Goal: Check status: Check status

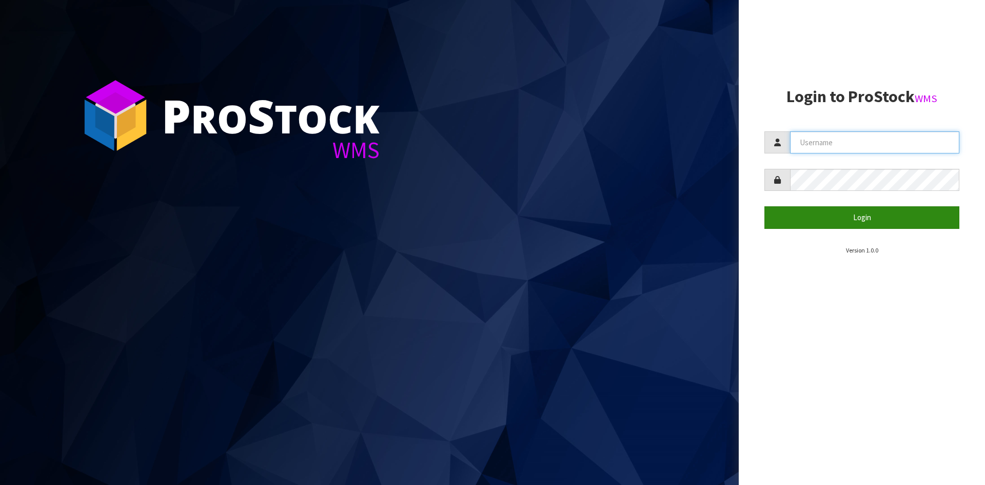
type input "YOURREFORMER"
drag, startPoint x: 872, startPoint y: 223, endPoint x: 504, endPoint y: 138, distance: 377.8
click at [871, 223] on button "Login" at bounding box center [862, 217] width 195 height 22
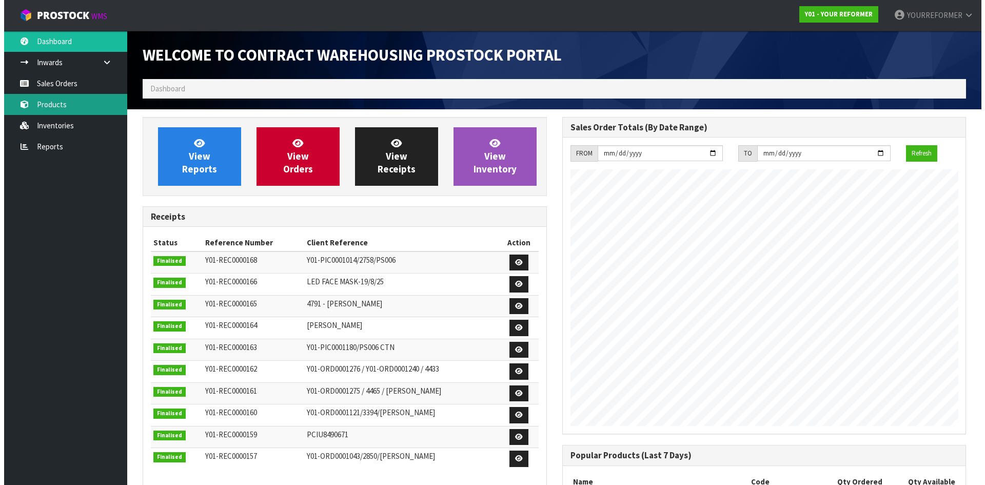
scroll to position [569, 419]
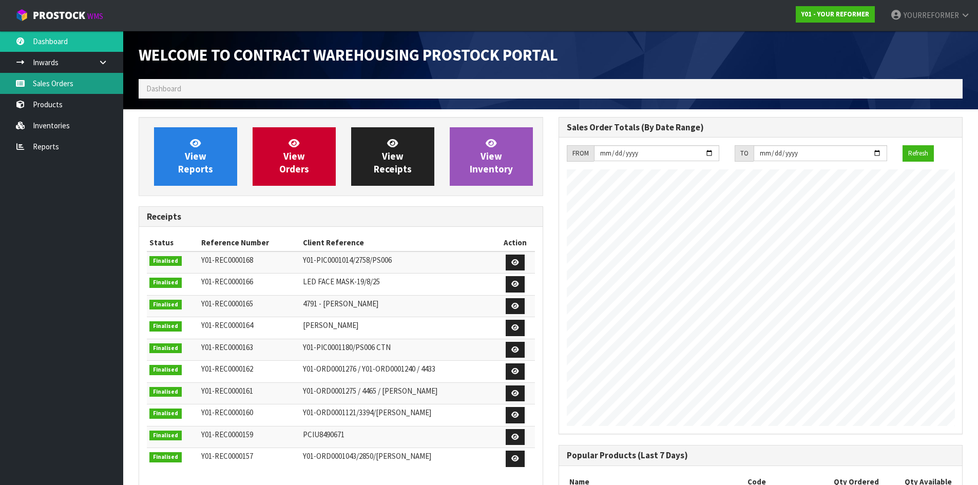
click at [43, 85] on link "Sales Orders" at bounding box center [61, 83] width 123 height 21
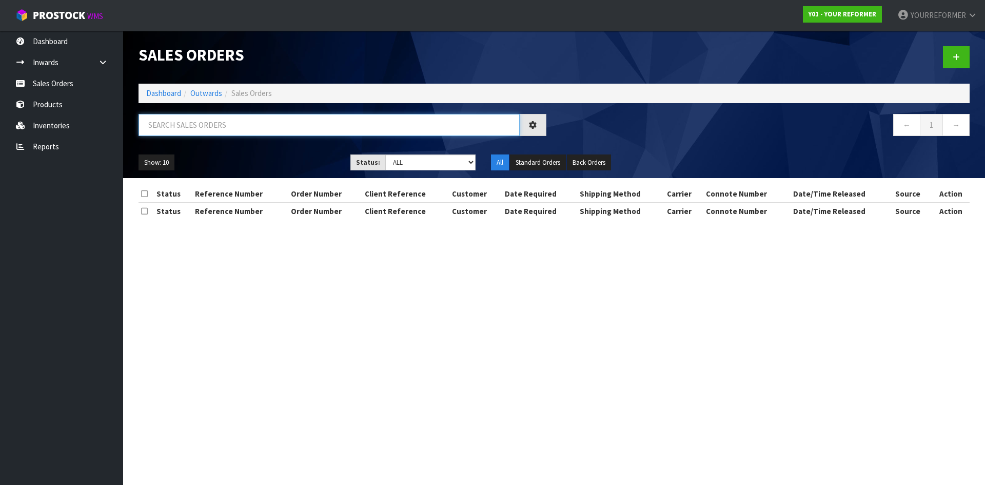
click at [197, 131] on input "text" at bounding box center [329, 125] width 381 height 22
paste input "4585"
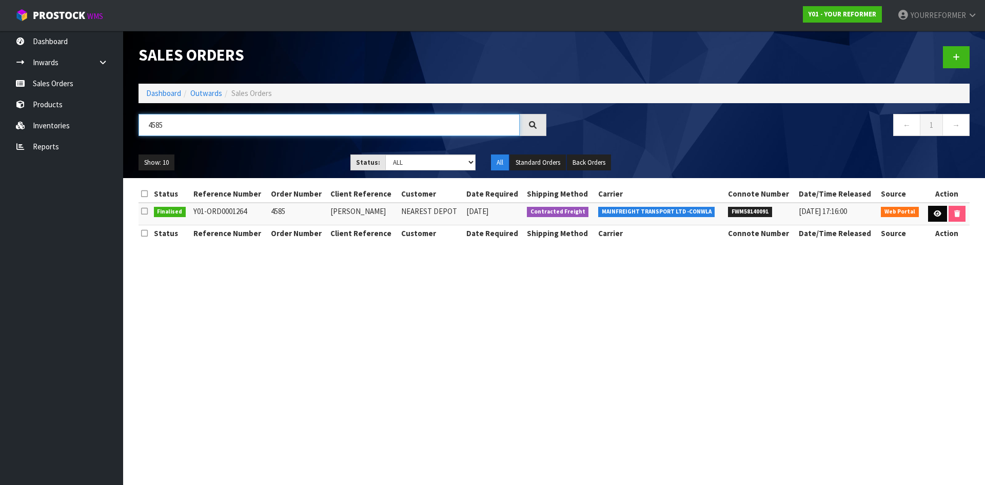
type input "4585"
click at [931, 211] on link at bounding box center [937, 214] width 19 height 16
